Goal: Find specific page/section: Find specific page/section

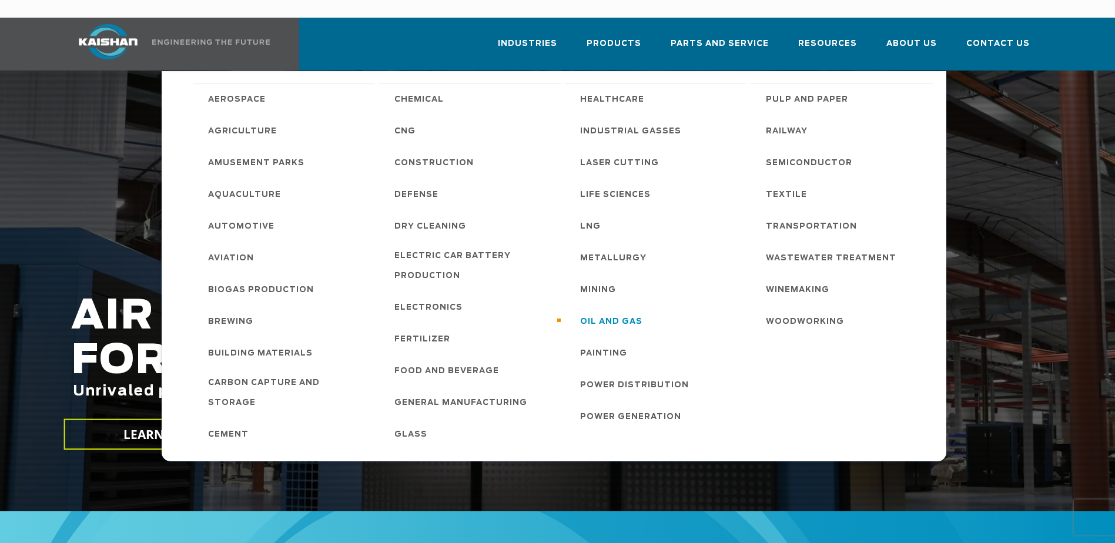
click at [636, 312] on span "Oil and Gas" at bounding box center [611, 322] width 62 height 20
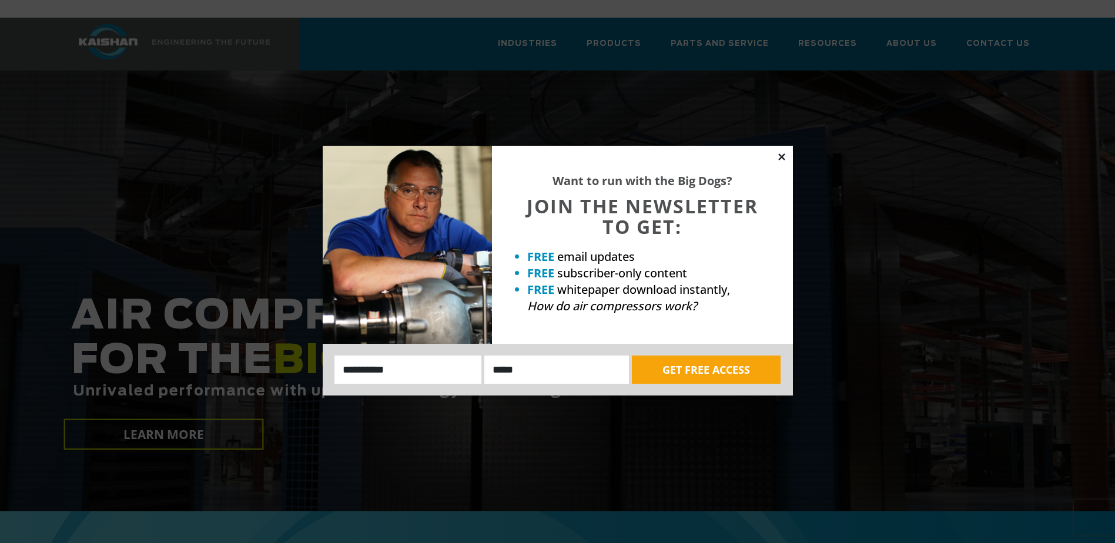
click at [780, 155] on icon at bounding box center [781, 156] width 6 height 6
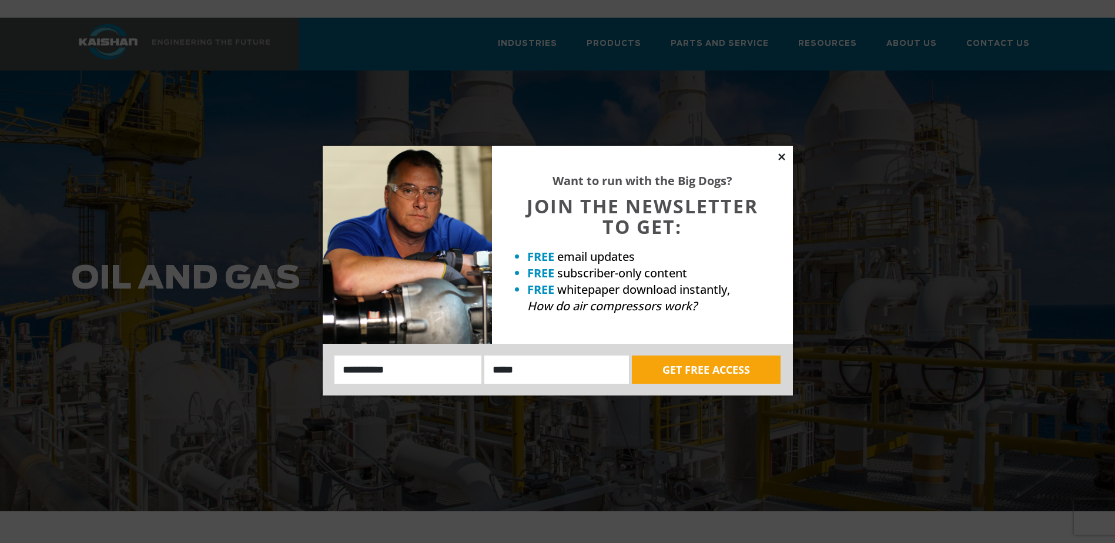
click at [780, 158] on icon at bounding box center [781, 156] width 6 height 6
